Goal: Task Accomplishment & Management: Manage account settings

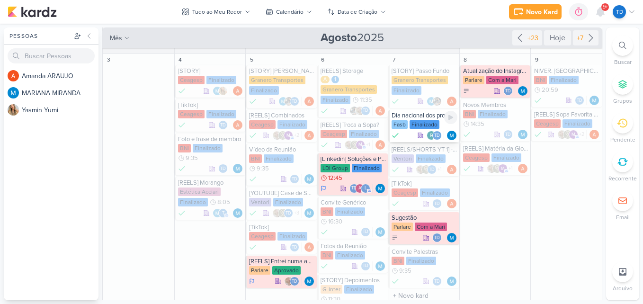
scroll to position [189, 0]
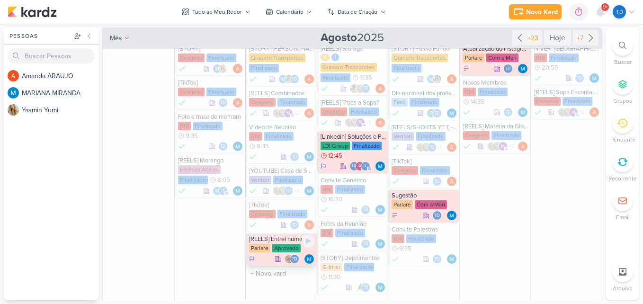
click at [288, 247] on div "Aprovado" at bounding box center [286, 248] width 28 height 9
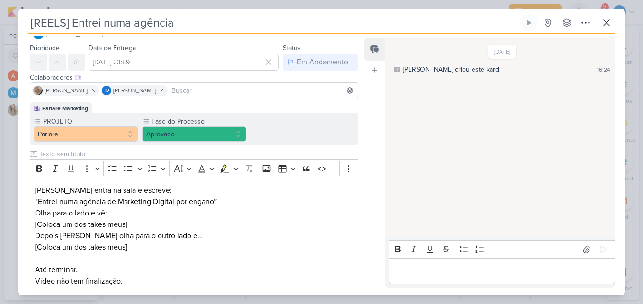
scroll to position [16, 0]
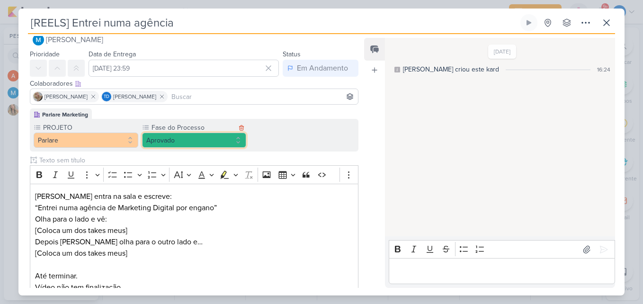
click at [217, 136] on button "Aprovado" at bounding box center [194, 140] width 105 height 15
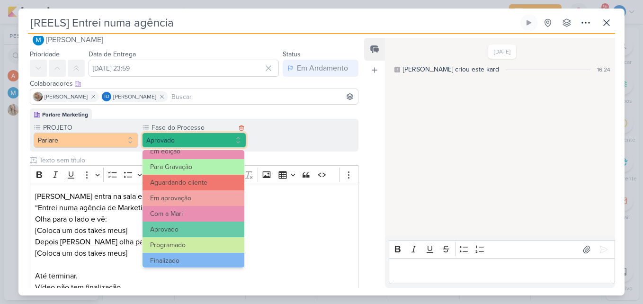
scroll to position [91, 0]
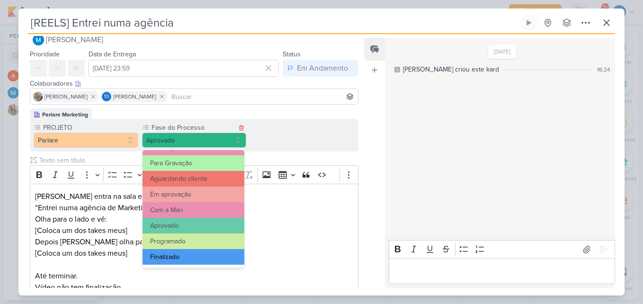
click at [184, 257] on button "Finalizado" at bounding box center [194, 257] width 102 height 16
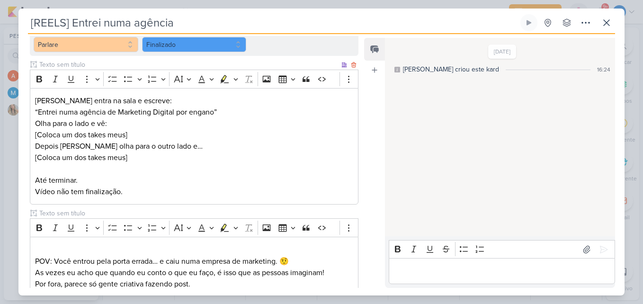
scroll to position [253, 0]
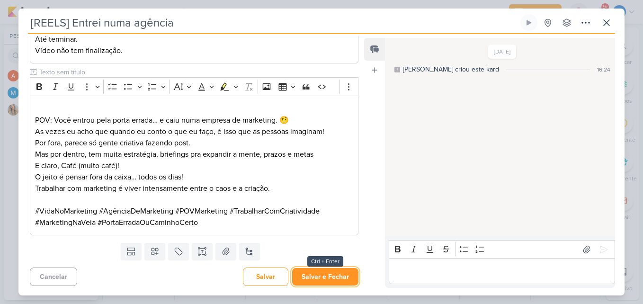
click at [315, 278] on button "Salvar e Fechar" at bounding box center [325, 277] width 66 height 18
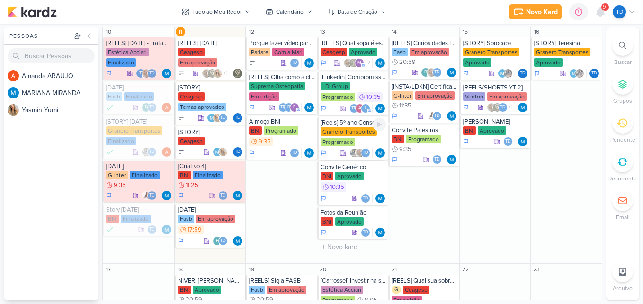
scroll to position [426, 0]
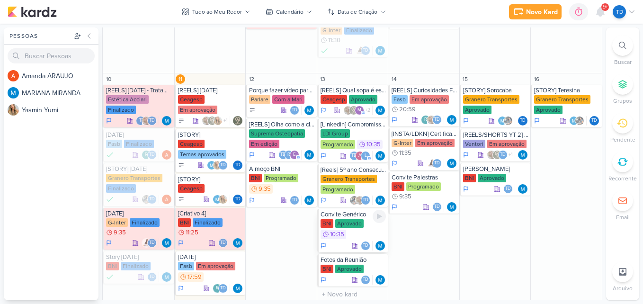
click at [369, 231] on div "BNI Aprovado 10:35" at bounding box center [354, 229] width 66 height 21
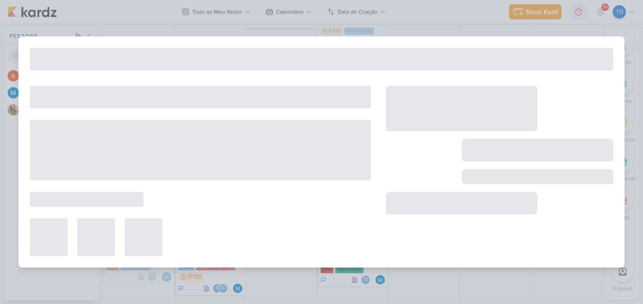
type input "Convite Genérico"
type input "[DATE] 10:35"
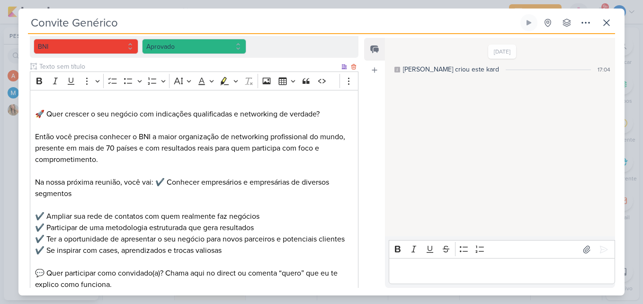
scroll to position [284, 0]
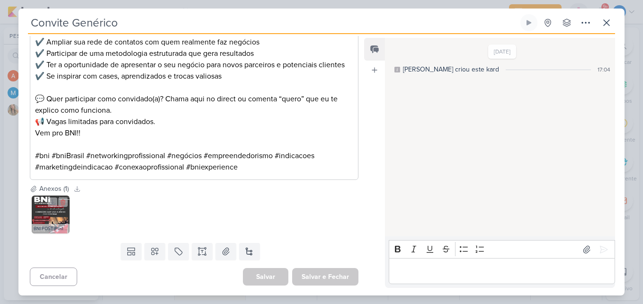
click at [54, 214] on img at bounding box center [51, 215] width 38 height 38
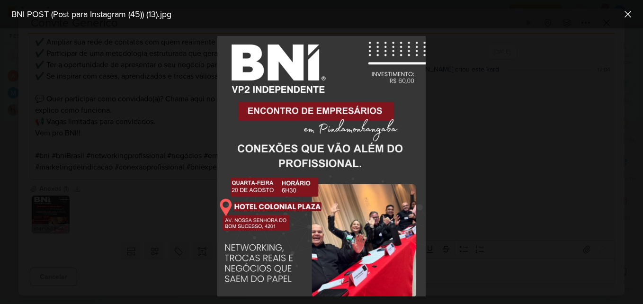
click at [206, 187] on div at bounding box center [321, 166] width 643 height 276
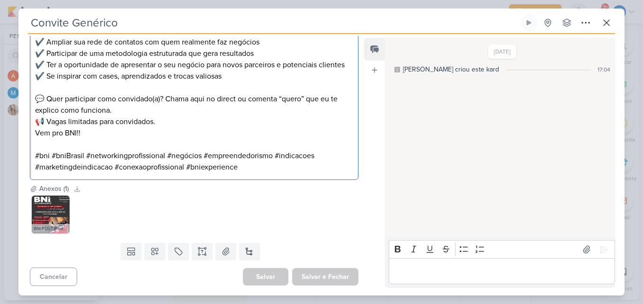
drag, startPoint x: 30, startPoint y: 125, endPoint x: 295, endPoint y: 229, distance: 284.3
click at [295, 229] on div "Responsável [PERSON_NAME] Nenhum contato encontrado create new contact Novo Con…" at bounding box center [190, 162] width 344 height 252
copy div "🚀 Quer crescer o seu negócio com indicações qualificadas e networking de verdad…"
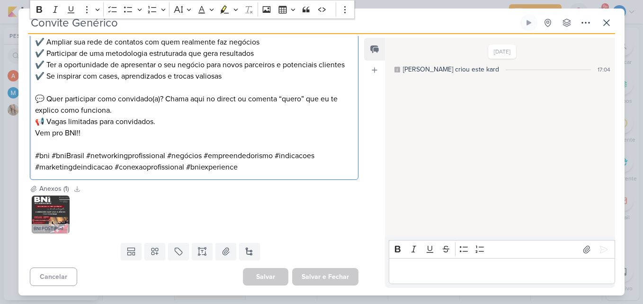
click at [170, 203] on div "BNI POST (Post para Instagram (45)) (13).jpg" at bounding box center [194, 215] width 329 height 42
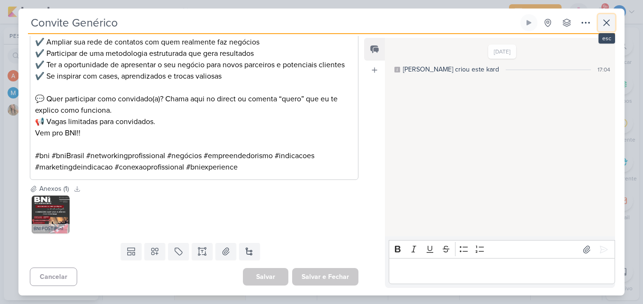
click at [605, 19] on icon at bounding box center [606, 22] width 11 height 11
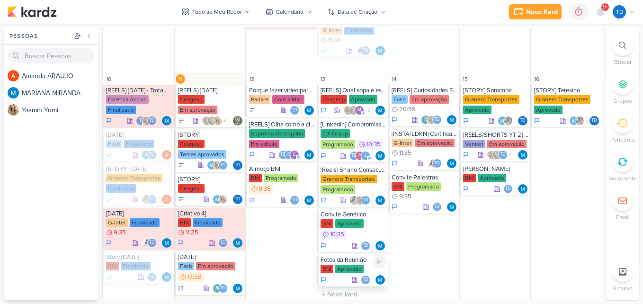
click at [347, 259] on div "Fotos da Reunião" at bounding box center [354, 260] width 66 height 8
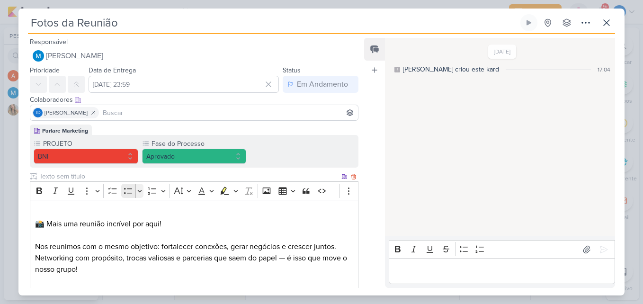
scroll to position [161, 0]
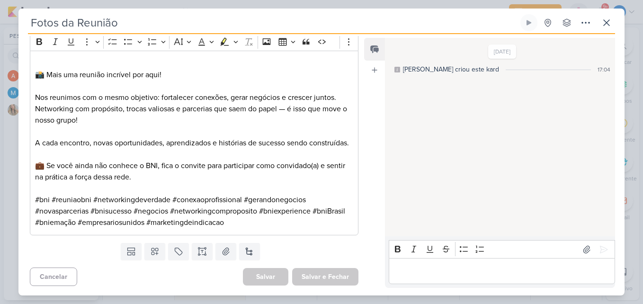
click at [602, 32] on div "Fotos da Reunião Criado por MARIANA nenhum grupo disponível" at bounding box center [321, 24] width 587 height 20
click at [604, 24] on icon at bounding box center [606, 22] width 11 height 11
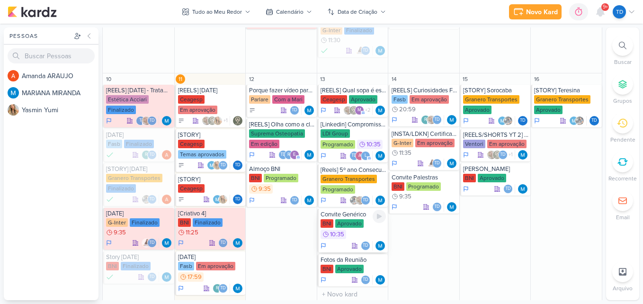
click at [346, 226] on div "Aprovado" at bounding box center [349, 223] width 28 height 9
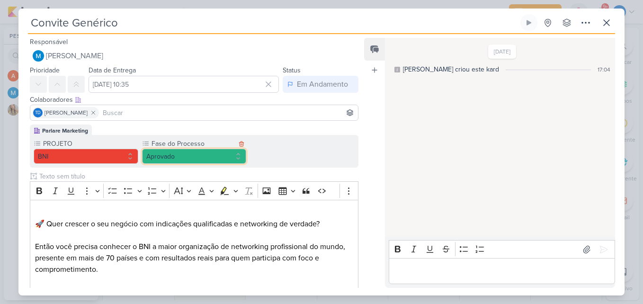
click at [239, 157] on button "Aprovado" at bounding box center [194, 156] width 105 height 15
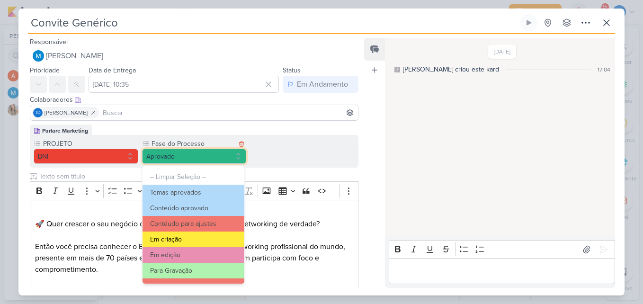
scroll to position [91, 0]
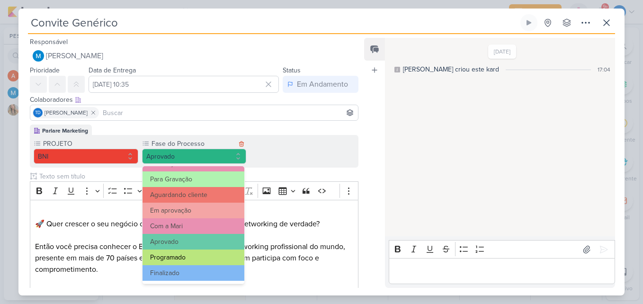
click at [203, 255] on button "Programado" at bounding box center [194, 258] width 102 height 16
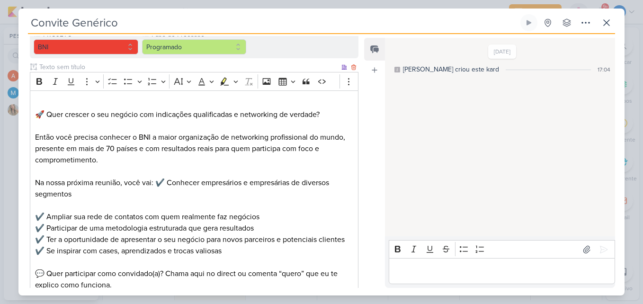
scroll to position [284, 0]
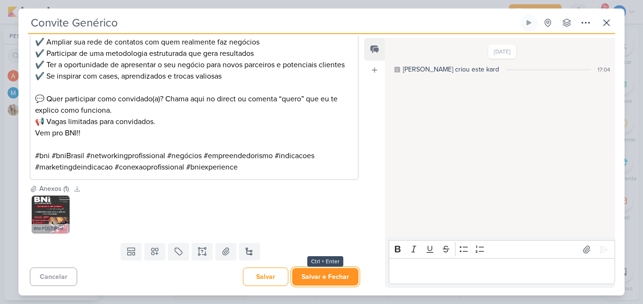
click at [327, 274] on button "Salvar e Fechar" at bounding box center [325, 277] width 66 height 18
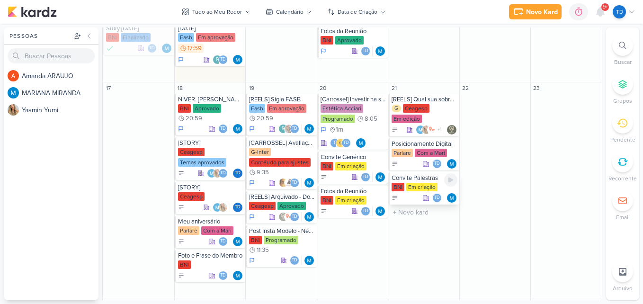
scroll to position [663, 0]
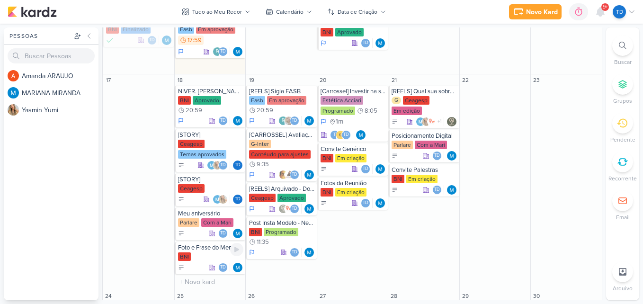
click at [219, 253] on div "BNI" at bounding box center [211, 256] width 66 height 9
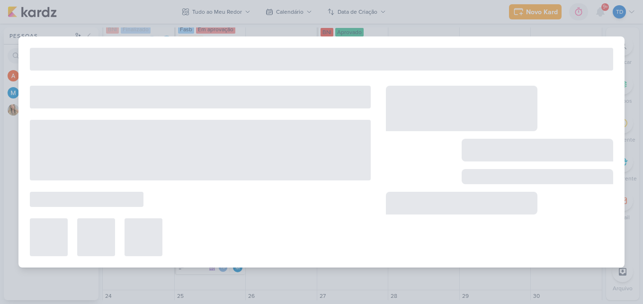
type input "Foto e Frase do Membro"
type input "[DATE] 23:59"
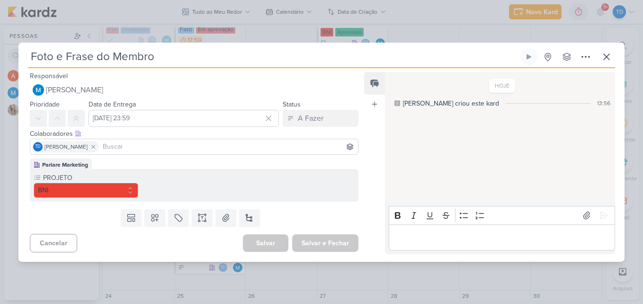
scroll to position [0, 0]
click at [613, 59] on button at bounding box center [606, 56] width 17 height 17
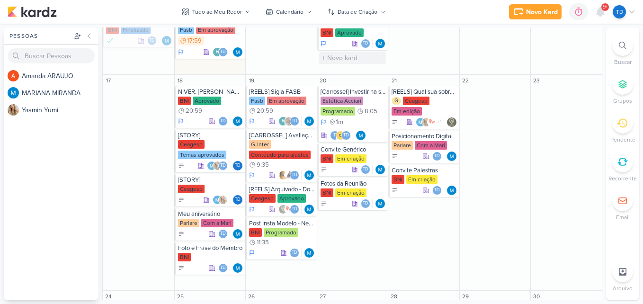
scroll to position [663, 0]
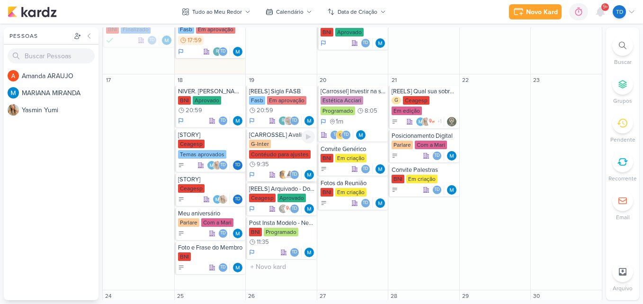
click at [275, 151] on div "Contéudo para ajustes" at bounding box center [280, 154] width 62 height 9
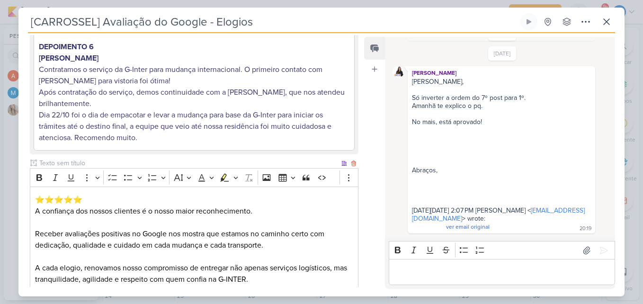
scroll to position [820, 0]
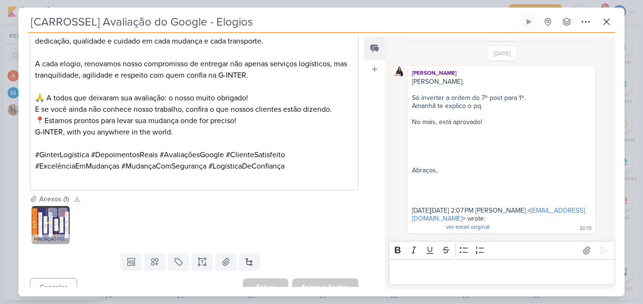
click at [48, 217] on img at bounding box center [51, 225] width 38 height 38
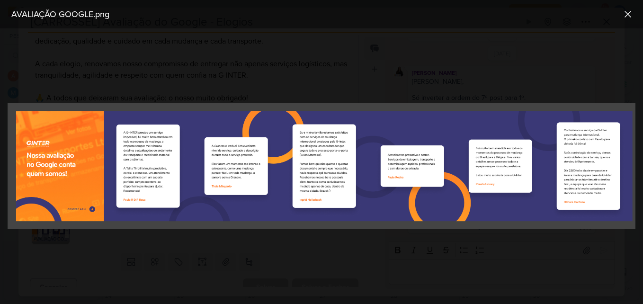
click at [594, 79] on div at bounding box center [321, 166] width 643 height 276
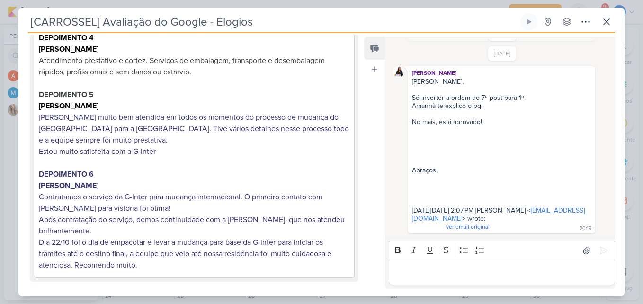
scroll to position [157, 0]
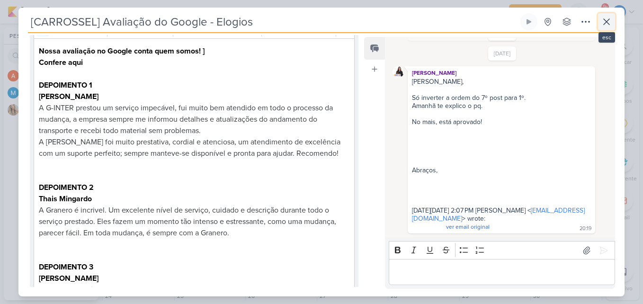
click at [601, 23] on icon at bounding box center [606, 21] width 11 height 11
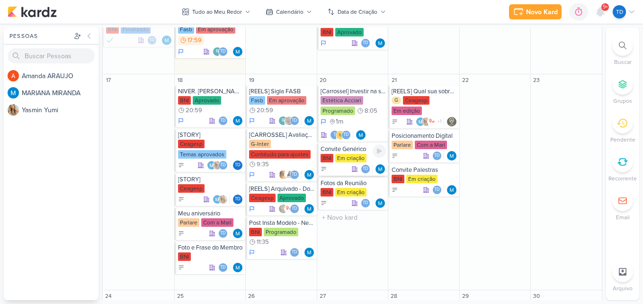
click at [364, 157] on div "Em criação" at bounding box center [350, 158] width 31 height 9
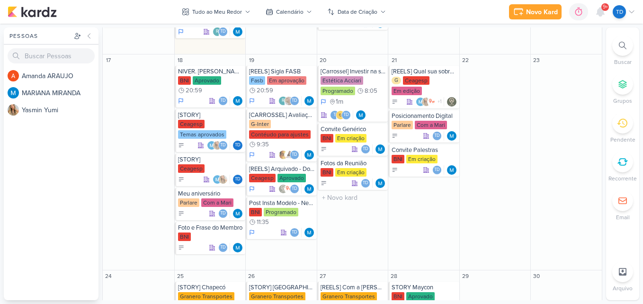
scroll to position [663, 0]
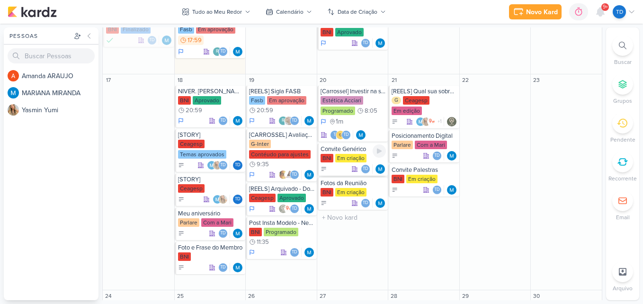
click at [345, 154] on div "Em criação" at bounding box center [350, 158] width 31 height 9
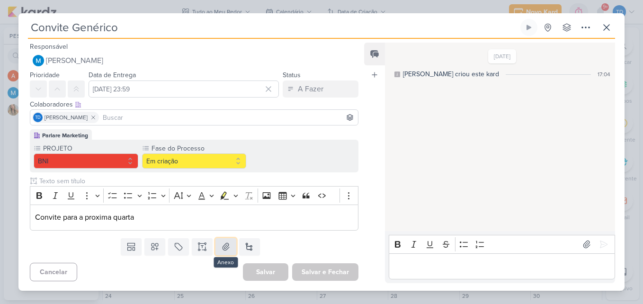
click at [222, 244] on icon at bounding box center [225, 246] width 9 height 9
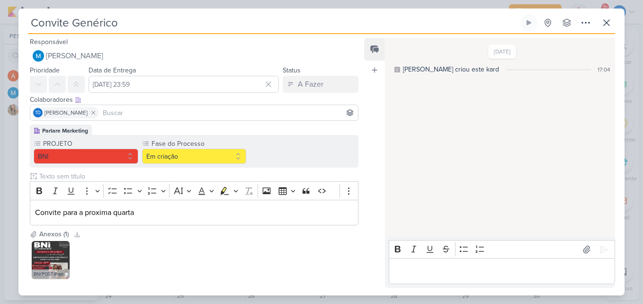
scroll to position [45, 0]
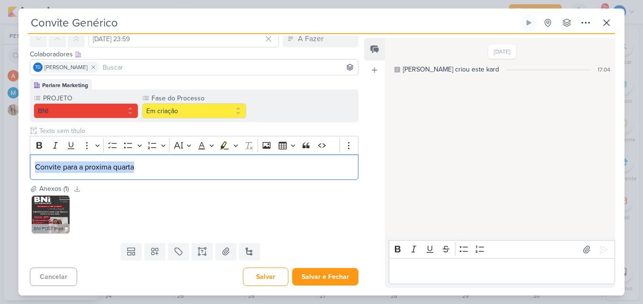
drag, startPoint x: 169, startPoint y: 167, endPoint x: 28, endPoint y: 174, distance: 141.3
click at [28, 174] on div "Parlare Marketing PROJETO BNI Fase do Processo" at bounding box center [190, 131] width 344 height 105
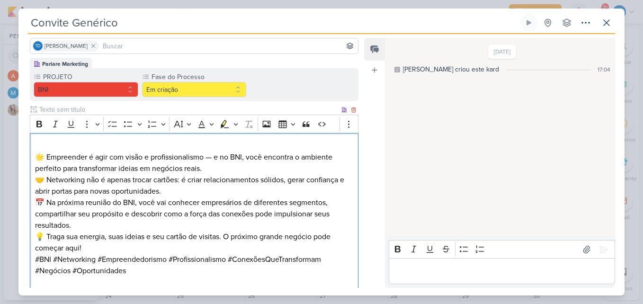
scroll to position [114, 0]
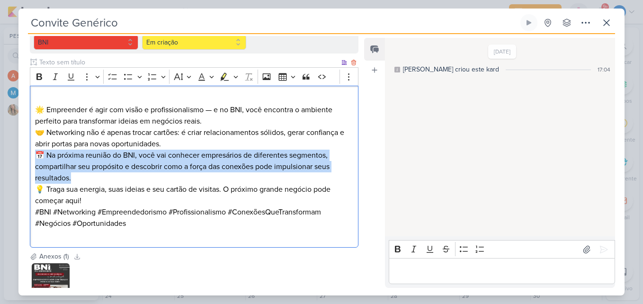
drag, startPoint x: 35, startPoint y: 155, endPoint x: 131, endPoint y: 179, distance: 99.7
click at [131, 179] on p "📅 Na próxima reunião do BNI, você vai conhecer empresários de diferentes segmen…" at bounding box center [194, 167] width 318 height 34
copy p "📅 Na próxima reunião do BNI, você vai conhecer empresários de diferentes segmen…"
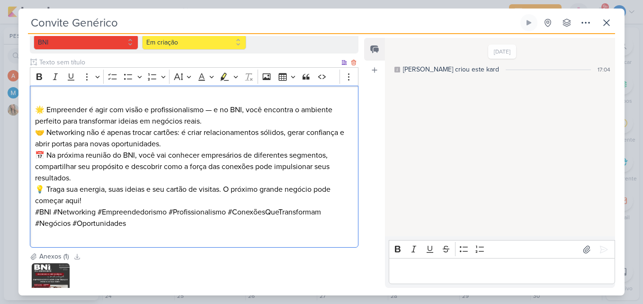
drag, startPoint x: 43, startPoint y: 94, endPoint x: 41, endPoint y: 99, distance: 5.5
click at [43, 94] on p "🌟 Empreender é agir com visão e profissionalismo — e no BNI, você encontra o am…" at bounding box center [194, 110] width 318 height 34
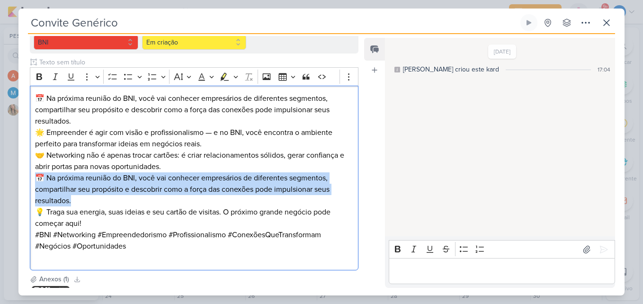
drag, startPoint x: 94, startPoint y: 201, endPoint x: 28, endPoint y: 182, distance: 68.5
click at [28, 182] on div "Parlare Marketing PROJETO BNI Fase do Processo" at bounding box center [190, 142] width 344 height 264
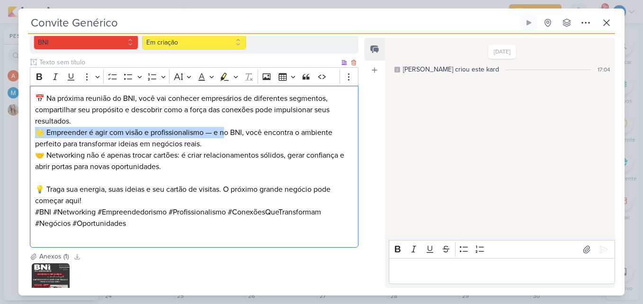
drag, startPoint x: 225, startPoint y: 132, endPoint x: 39, endPoint y: 132, distance: 186.1
click at [39, 132] on p "📅 Na próxima reunião do BNI, você vai conhecer empresários de diferentes segmen…" at bounding box center [194, 121] width 318 height 57
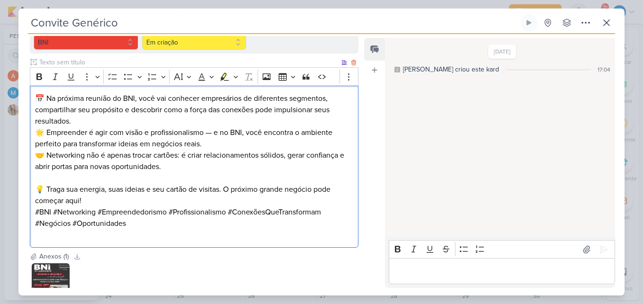
click at [46, 131] on p "📅 Na próxima reunião do BNI, você vai conhecer empresários de diferentes segmen…" at bounding box center [194, 121] width 318 height 57
click at [223, 132] on p "📅 Na próxima reunião do BNI, você vai conhecer empresários de diferentes segmen…" at bounding box center [194, 121] width 318 height 57
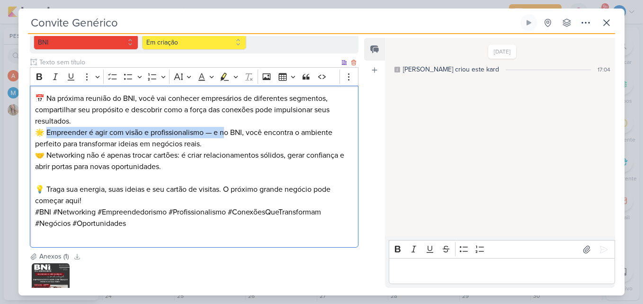
drag, startPoint x: 225, startPoint y: 133, endPoint x: 47, endPoint y: 134, distance: 178.1
click at [47, 134] on p "📅 Na próxima reunião do BNI, você vai conhecer empresários de diferentes segmen…" at bounding box center [194, 121] width 318 height 57
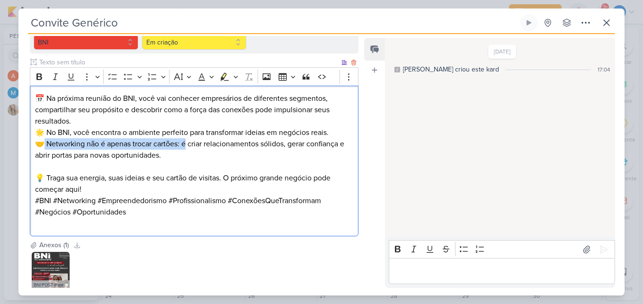
drag, startPoint x: 188, startPoint y: 145, endPoint x: 45, endPoint y: 143, distance: 142.5
click at [45, 143] on p "🤝 Networking não é apenas trocar cartões: é criar relacionamentos sólidos, gera…" at bounding box center [194, 149] width 318 height 23
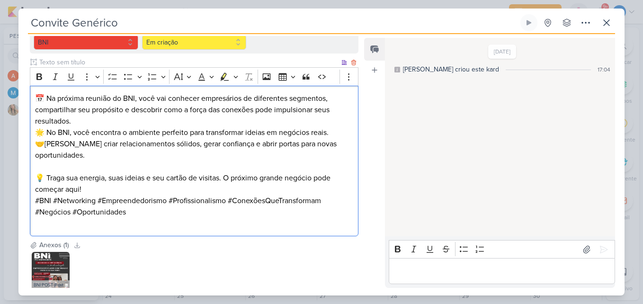
click at [79, 140] on p "🤝Criar criar relacionamentos sólidos, gerar confiança e abrir portas para novas…" at bounding box center [194, 149] width 318 height 23
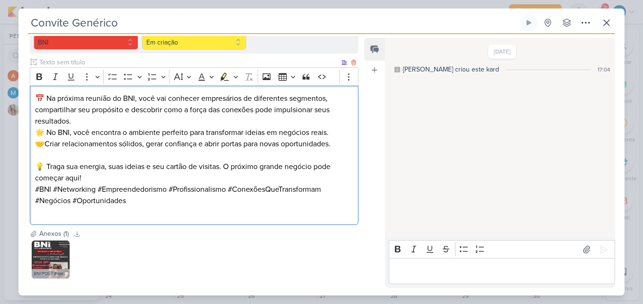
click at [89, 126] on p "📅 Na próxima reunião do BNI, você vai conhecer empresários de diferentes segmen…" at bounding box center [194, 115] width 318 height 45
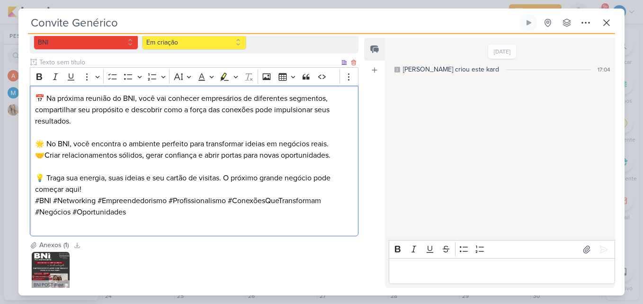
click at [98, 191] on p "💡 Traga sua energia, suas ideias e seu cartão de visitas. O próximo grande negó…" at bounding box center [194, 183] width 318 height 23
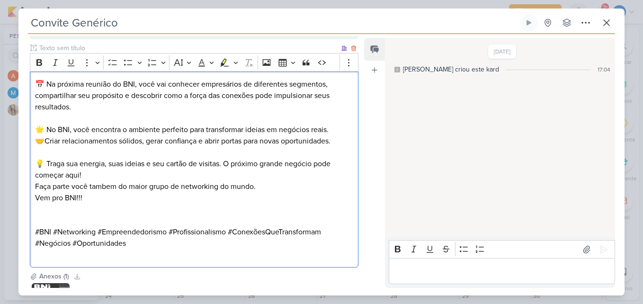
scroll to position [216, 0]
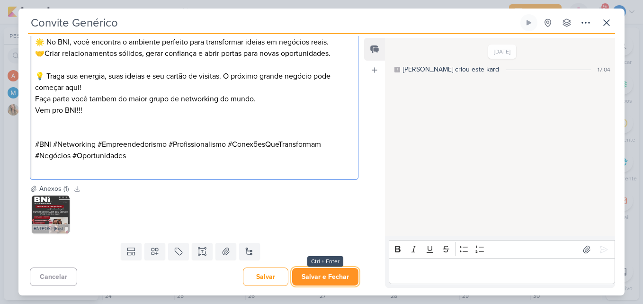
click at [342, 272] on button "Salvar e Fechar" at bounding box center [325, 277] width 66 height 18
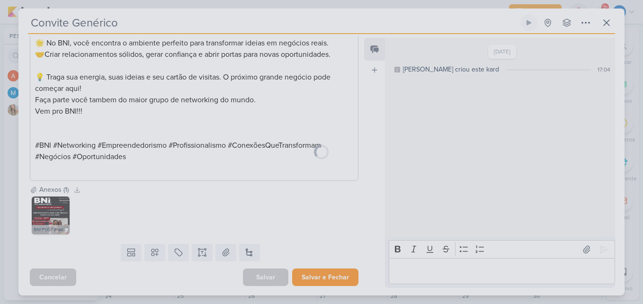
scroll to position [215, 0]
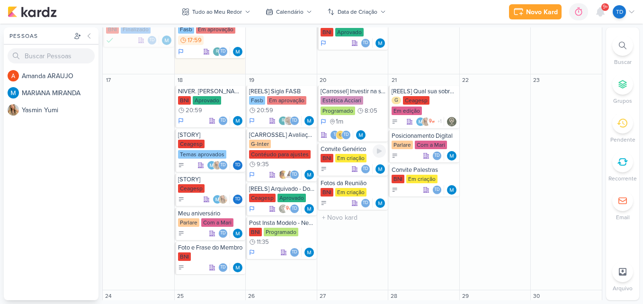
click at [352, 157] on div "Em criação" at bounding box center [350, 158] width 31 height 9
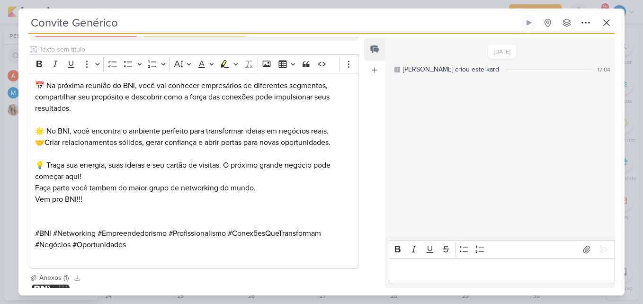
scroll to position [0, 0]
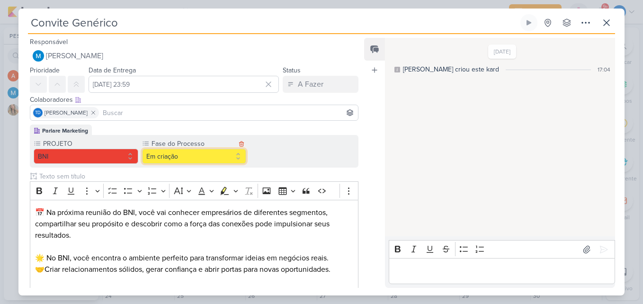
click at [218, 162] on button "Em criação" at bounding box center [194, 156] width 105 height 15
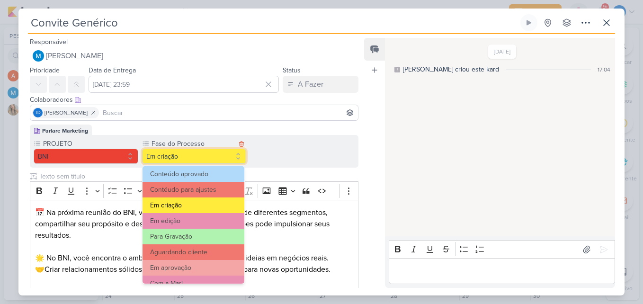
scroll to position [91, 0]
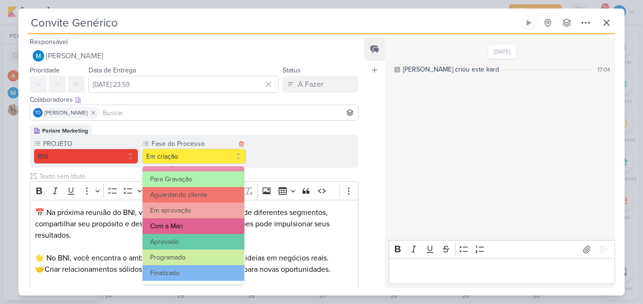
click at [195, 222] on button "Com a Mari" at bounding box center [194, 226] width 102 height 16
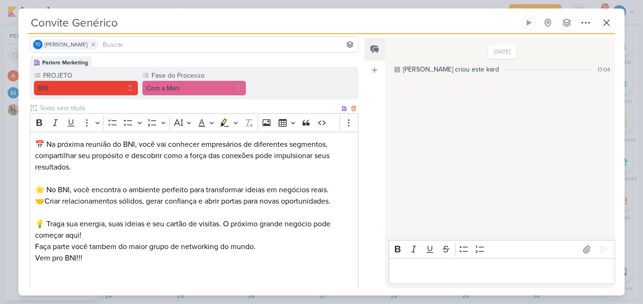
scroll to position [216, 0]
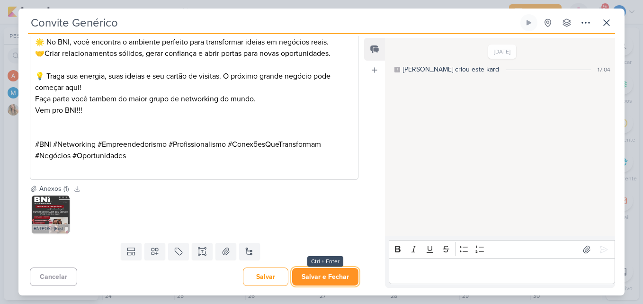
click at [347, 268] on button "Salvar e Fechar" at bounding box center [325, 277] width 66 height 18
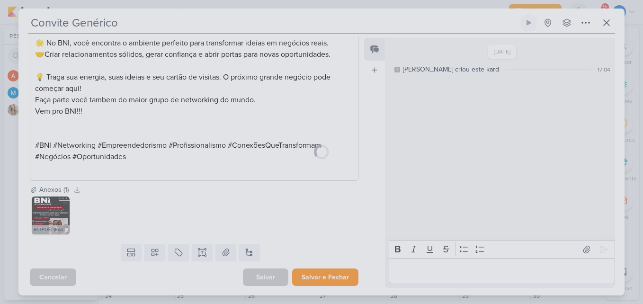
scroll to position [215, 0]
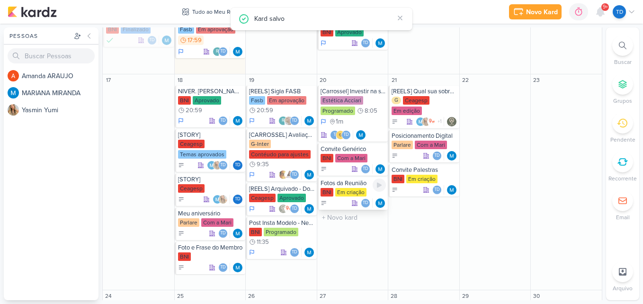
click at [348, 194] on div "Em criação" at bounding box center [350, 192] width 31 height 9
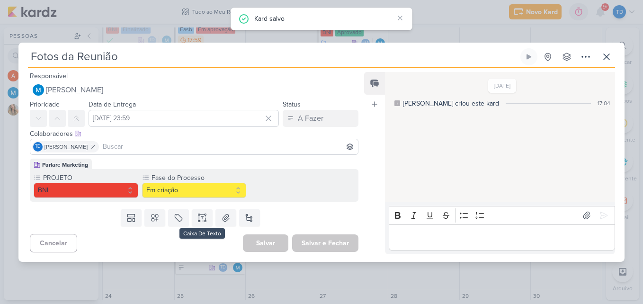
scroll to position [0, 0]
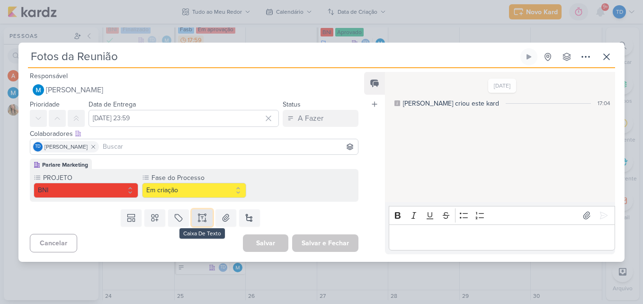
click at [208, 219] on button at bounding box center [202, 217] width 21 height 17
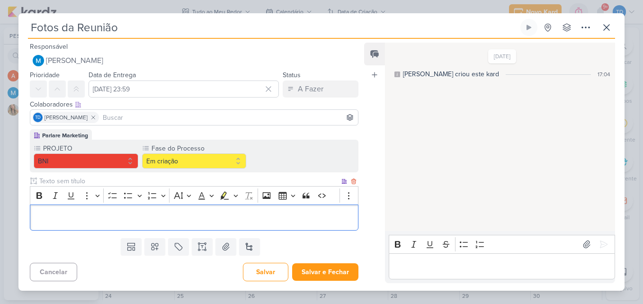
scroll to position [66, 0]
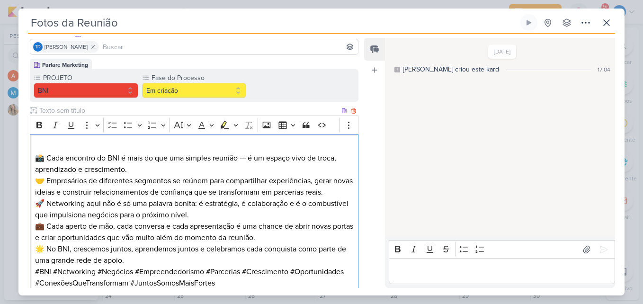
click at [136, 171] on p "📸 Cada encontro do BNI é mais do que uma simples reunião — é um espaço vivo de …" at bounding box center [194, 158] width 318 height 34
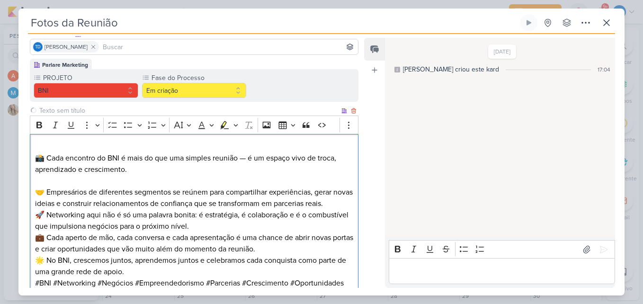
scroll to position [113, 0]
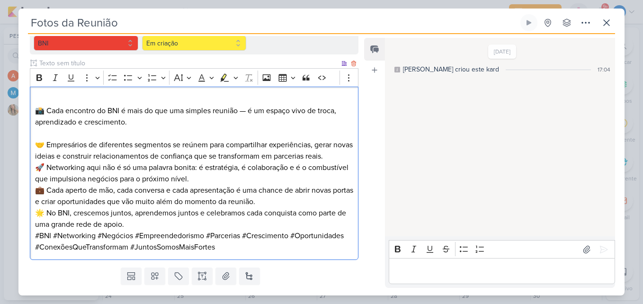
click at [241, 176] on p "🚀 Networking aqui não é só uma palavra bonita: é estratégia, é colaboração e é …" at bounding box center [194, 173] width 318 height 23
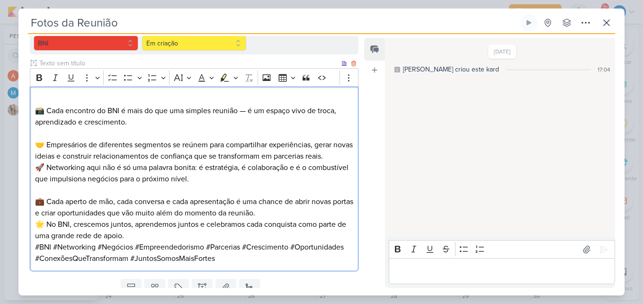
click at [192, 238] on p "🌟 No BNI, crescemos juntos, aprendemos juntos e celebramos cada conquista como …" at bounding box center [194, 230] width 318 height 23
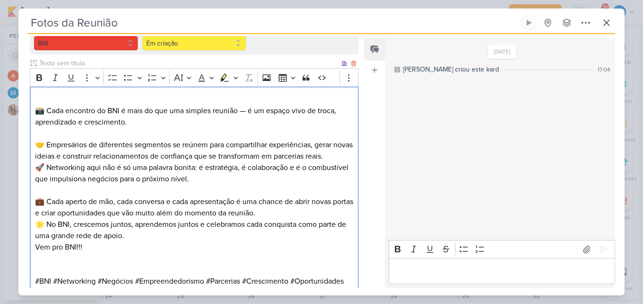
click at [249, 112] on p "📸 Cada encontro do BNI é mais do que uma simples reunião — é um espaço vivo de …" at bounding box center [194, 111] width 318 height 34
click at [172, 126] on p "📸 Cada encontro do BNI é mais do que uma simples reunião é um espaço vivo de tr…" at bounding box center [194, 111] width 318 height 34
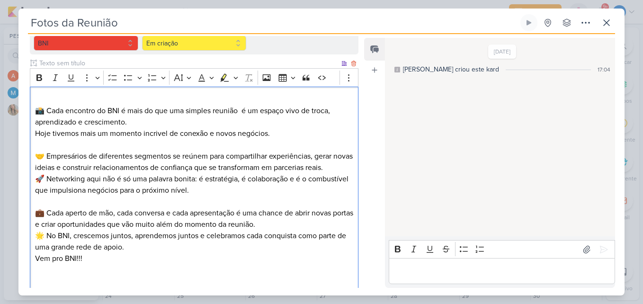
scroll to position [0, 0]
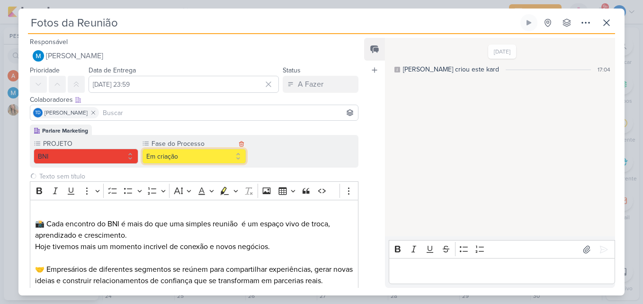
click at [213, 158] on button "Em criação" at bounding box center [194, 156] width 105 height 15
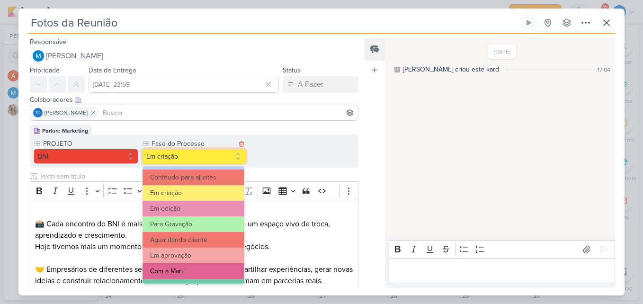
scroll to position [91, 0]
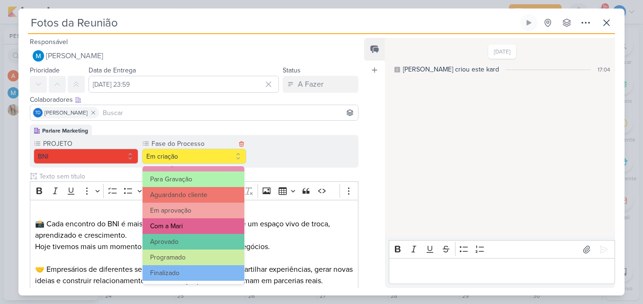
click at [197, 227] on button "Com a Mari" at bounding box center [194, 226] width 102 height 16
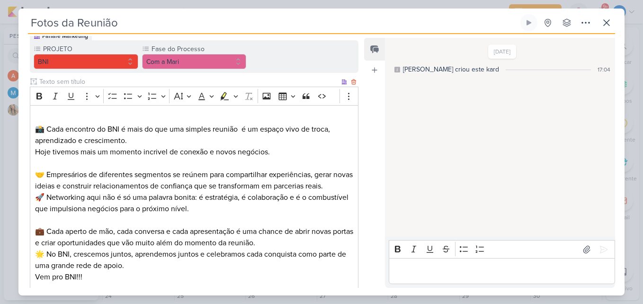
scroll to position [195, 0]
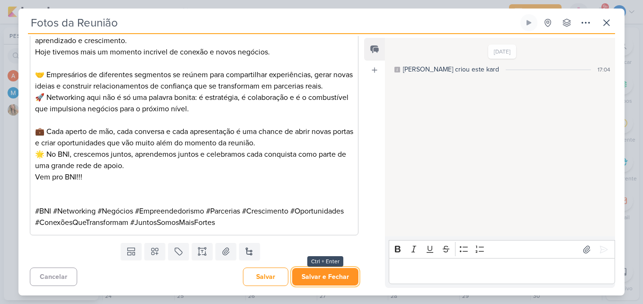
click at [309, 270] on button "Salvar e Fechar" at bounding box center [325, 277] width 66 height 18
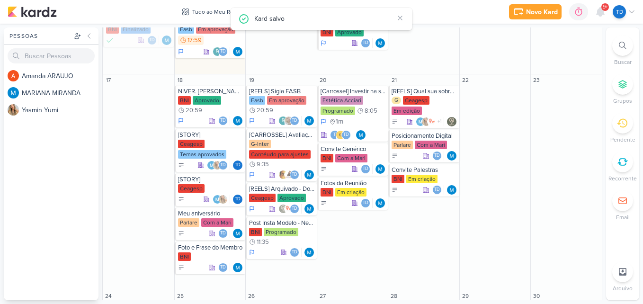
scroll to position [0, 0]
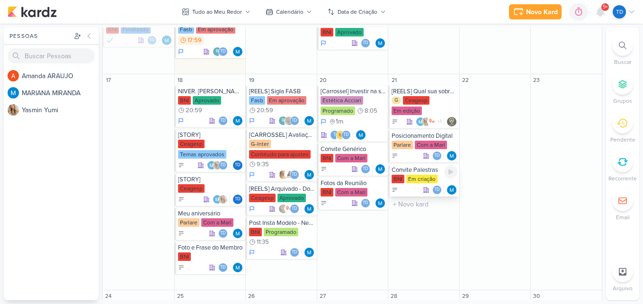
click at [427, 171] on div "Convite Palestras" at bounding box center [425, 170] width 66 height 8
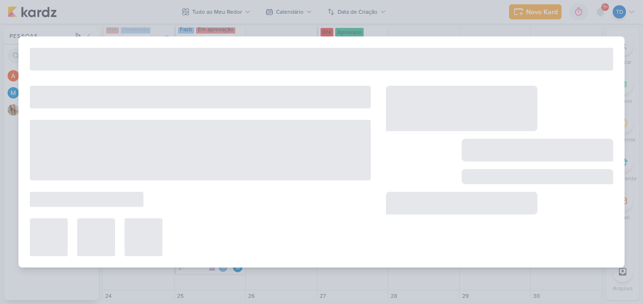
type input "Convite Palestras"
type input "21 de agosto de 2025 às 23:59"
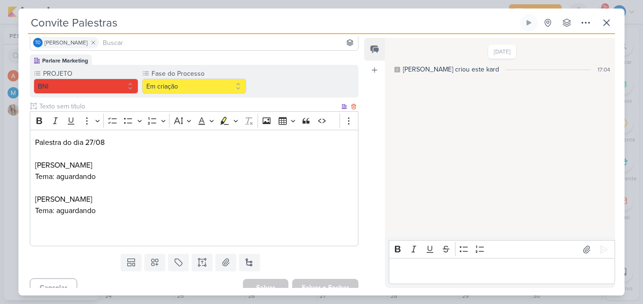
scroll to position [81, 0]
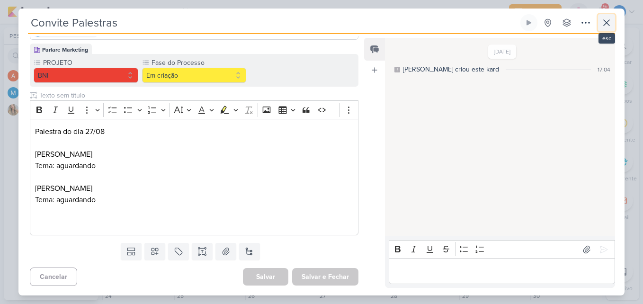
click at [612, 26] on icon at bounding box center [606, 22] width 11 height 11
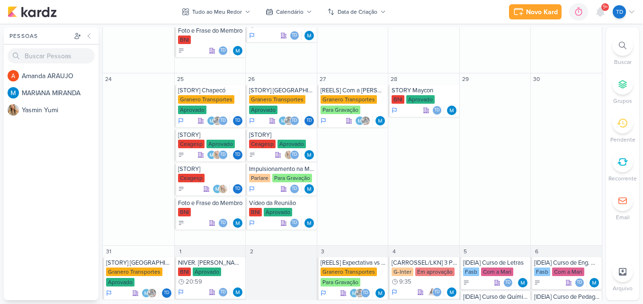
scroll to position [900, 0]
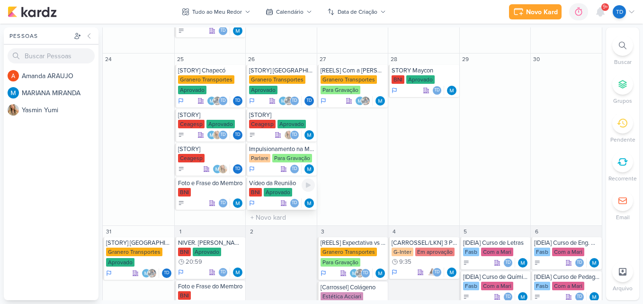
click at [283, 188] on div "Aprovado" at bounding box center [278, 192] width 28 height 9
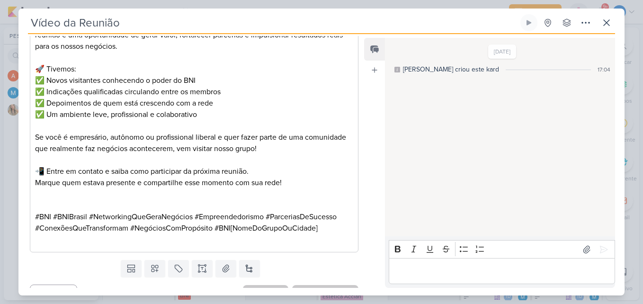
scroll to position [298, 0]
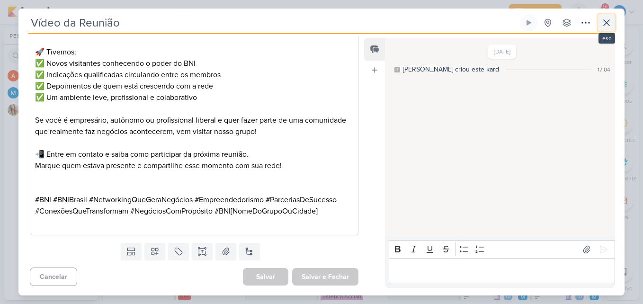
click at [613, 24] on button at bounding box center [606, 22] width 17 height 17
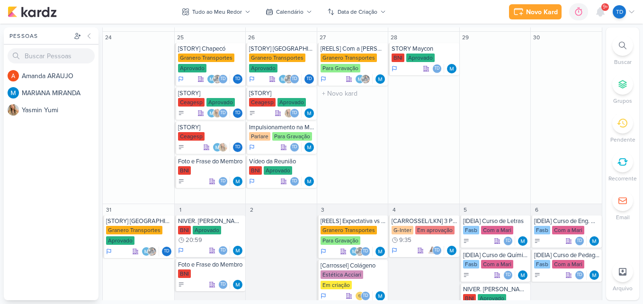
scroll to position [953, 0]
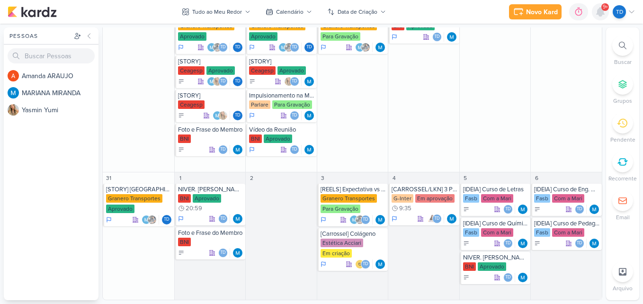
click at [599, 8] on icon at bounding box center [601, 12] width 8 height 9
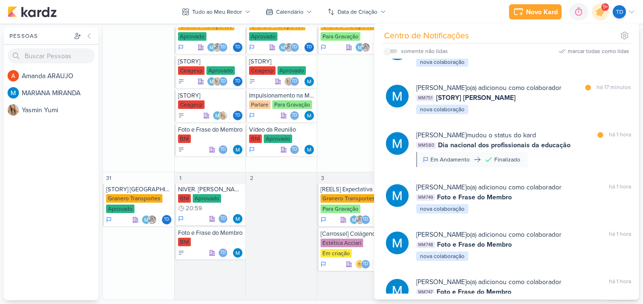
scroll to position [474, 0]
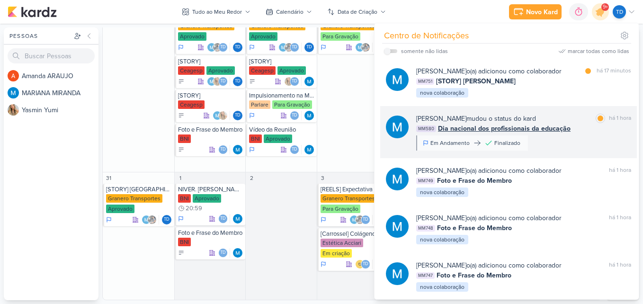
click at [562, 139] on div "MARIANA MIRANDA mudou o status do kard marcar como lida há 1 hora MM580 Dia nac…" at bounding box center [523, 132] width 215 height 37
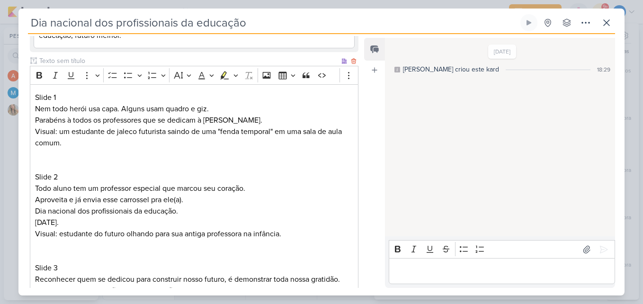
scroll to position [84, 0]
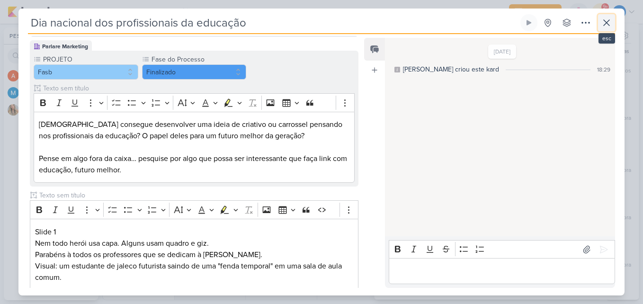
click at [605, 23] on icon at bounding box center [606, 22] width 11 height 11
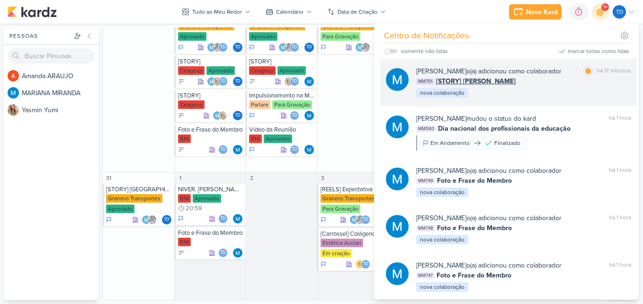
click at [532, 84] on div "MM751 [STORY] Petrolina" at bounding box center [523, 81] width 215 height 10
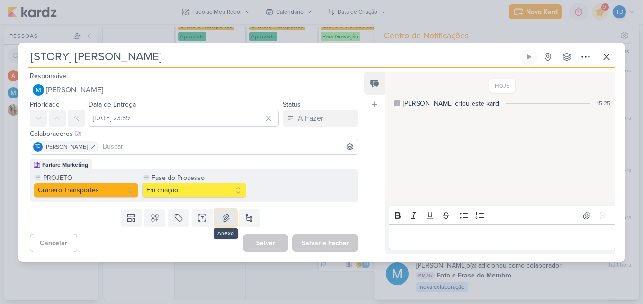
click at [218, 223] on button at bounding box center [225, 217] width 21 height 17
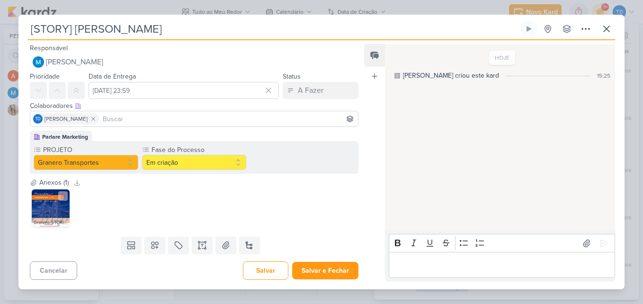
click at [55, 211] on img at bounding box center [51, 208] width 38 height 38
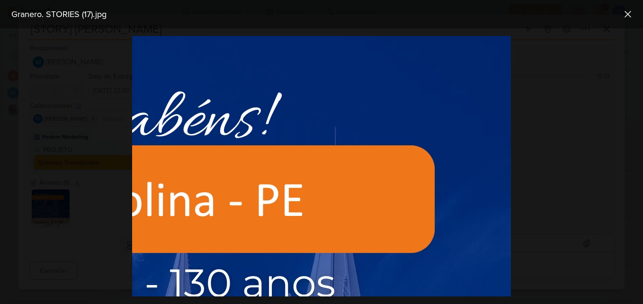
scroll to position [0, 140]
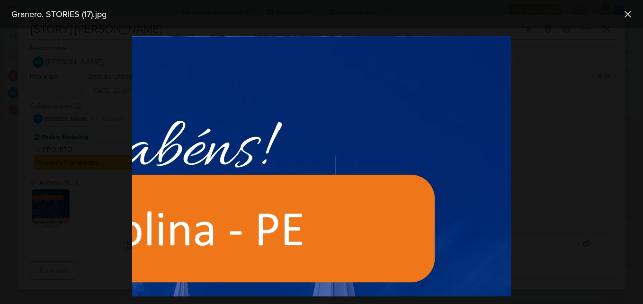
click at [610, 112] on div at bounding box center [321, 166] width 643 height 276
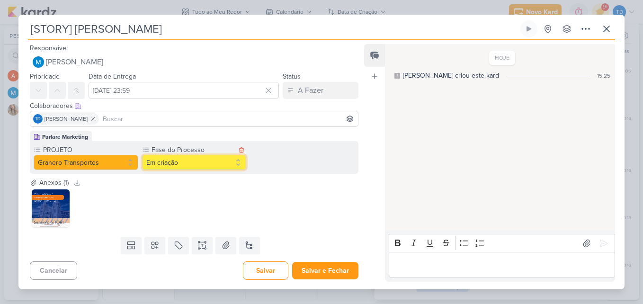
click at [228, 165] on button "Em criação" at bounding box center [194, 162] width 105 height 15
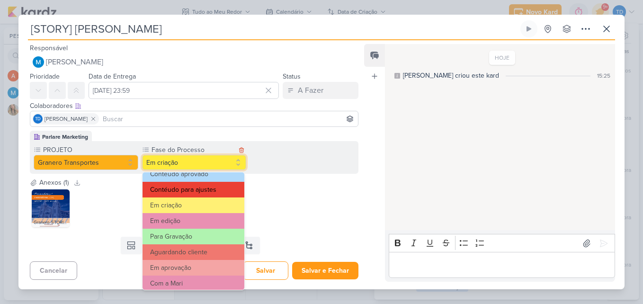
scroll to position [91, 0]
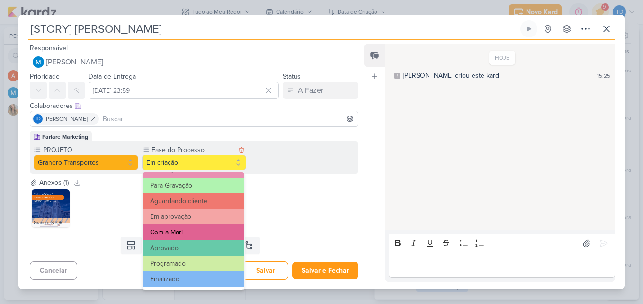
click at [194, 230] on button "Com a Mari" at bounding box center [194, 232] width 102 height 16
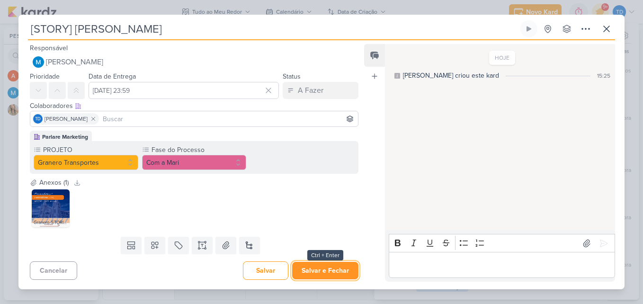
click at [346, 272] on button "Salvar e Fechar" at bounding box center [325, 271] width 66 height 18
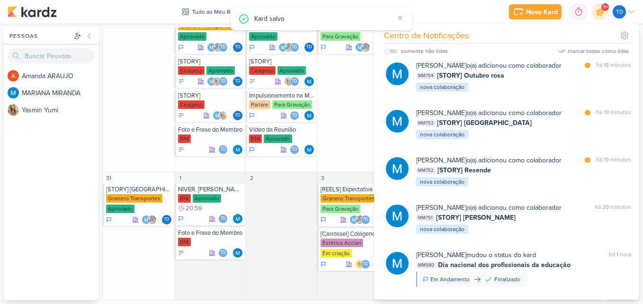
scroll to position [331, 0]
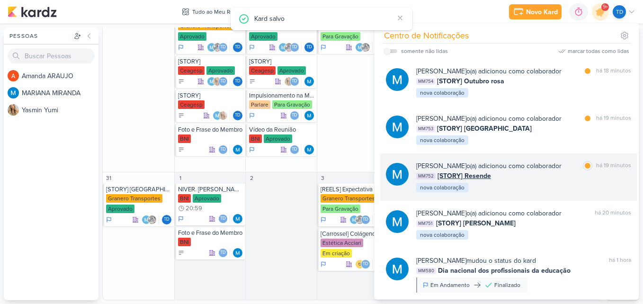
click at [545, 182] on div "MARIANA MIRANDA o(a) adicionou como colaborador marcar como lida há 19 minutos …" at bounding box center [523, 177] width 215 height 32
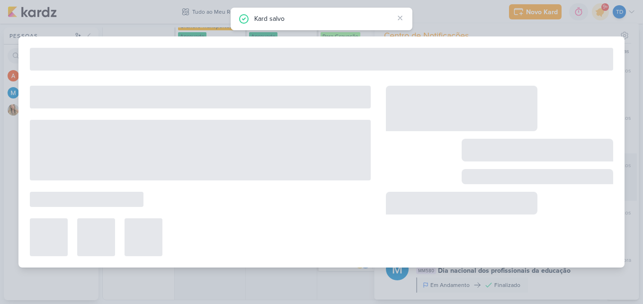
type input "[STORY] Resende"
type input "29 de setembro de 2025 às 23:59"
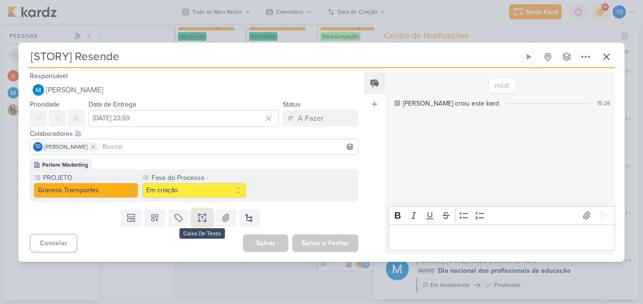
click at [198, 218] on icon at bounding box center [201, 217] width 9 height 9
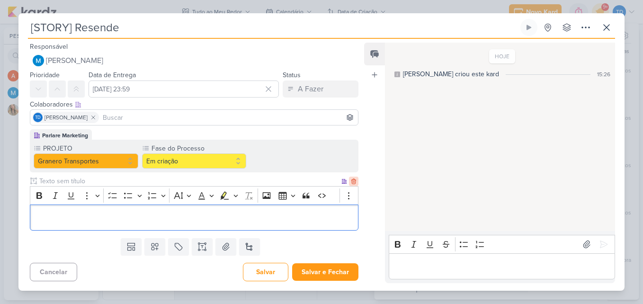
click at [349, 177] on div at bounding box center [353, 181] width 9 height 9
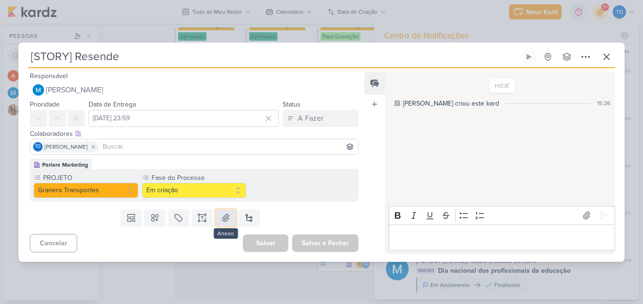
click at [219, 224] on button at bounding box center [225, 217] width 21 height 17
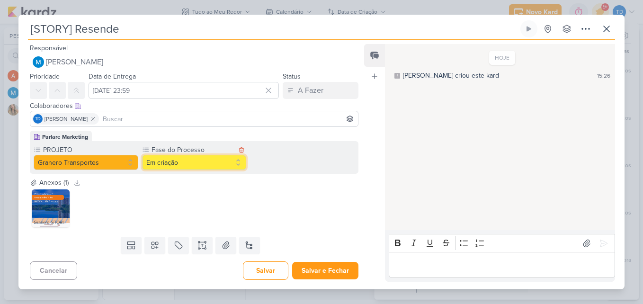
click at [234, 161] on button "Em criação" at bounding box center [194, 162] width 105 height 15
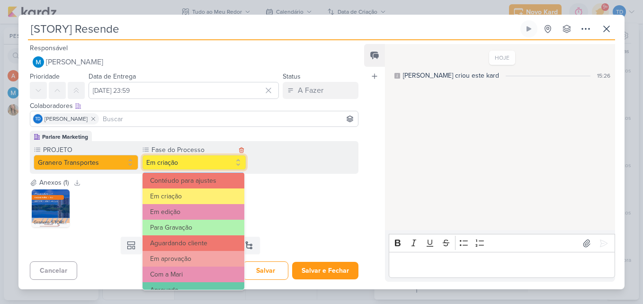
scroll to position [91, 0]
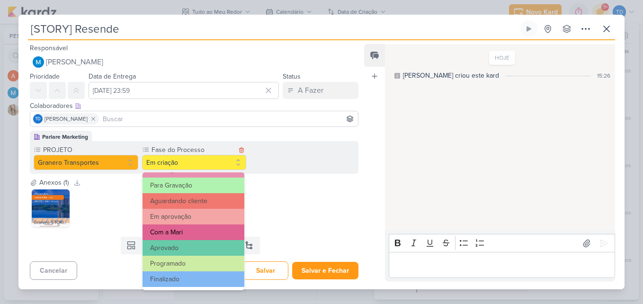
click at [214, 229] on button "Com a Mari" at bounding box center [194, 232] width 102 height 16
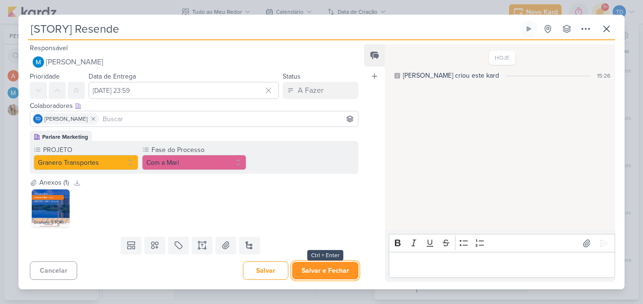
click at [318, 268] on button "Salvar e Fechar" at bounding box center [325, 271] width 66 height 18
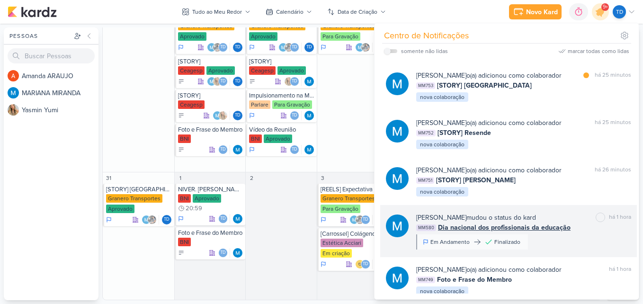
scroll to position [379, 0]
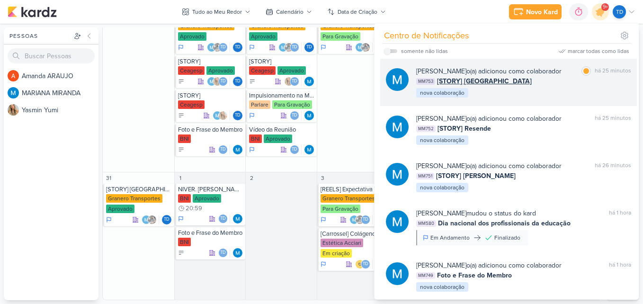
click at [562, 92] on div "MARIANA MIRANDA o(a) adicionou como colaborador marcar como lida há 25 minutos …" at bounding box center [523, 82] width 215 height 32
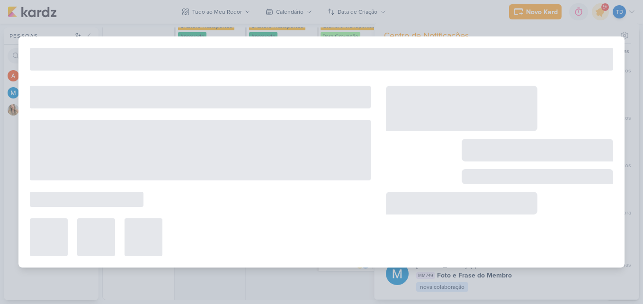
type input "[STORY] [GEOGRAPHIC_DATA]"
type input "30 de setembro de 2025 às 23:59"
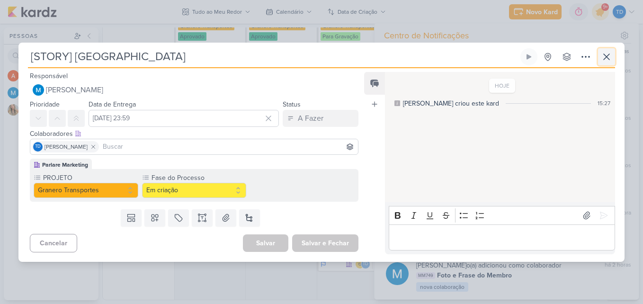
click at [606, 57] on icon at bounding box center [606, 56] width 11 height 11
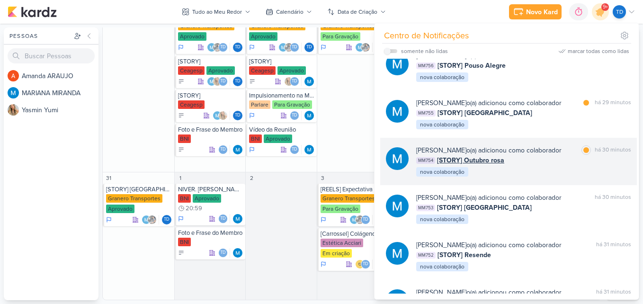
scroll to position [237, 0]
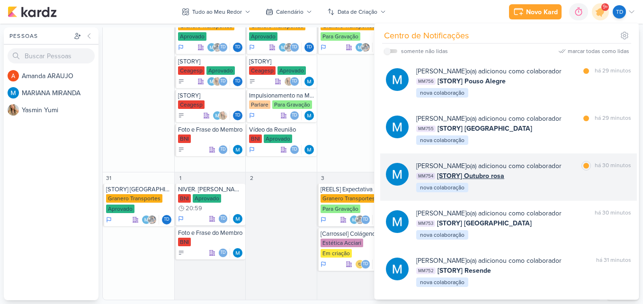
click at [542, 195] on div "MARIANA MIRANDA o(a) adicionou como colaborador marcar como lida há 30 minutos …" at bounding box center [508, 176] width 257 height 47
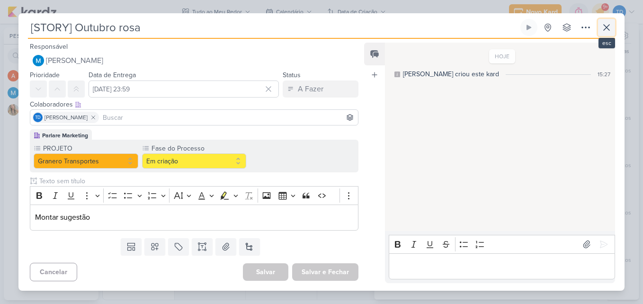
click at [613, 27] on button at bounding box center [606, 27] width 17 height 17
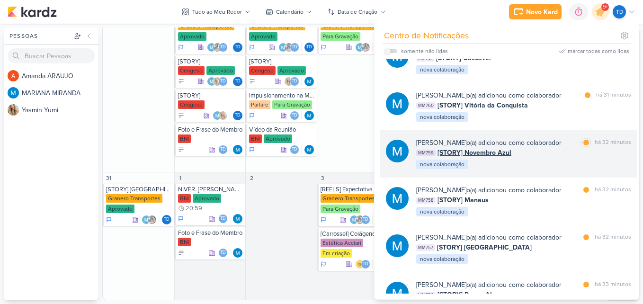
scroll to position [0, 0]
